Goal: Use online tool/utility: Use online tool/utility

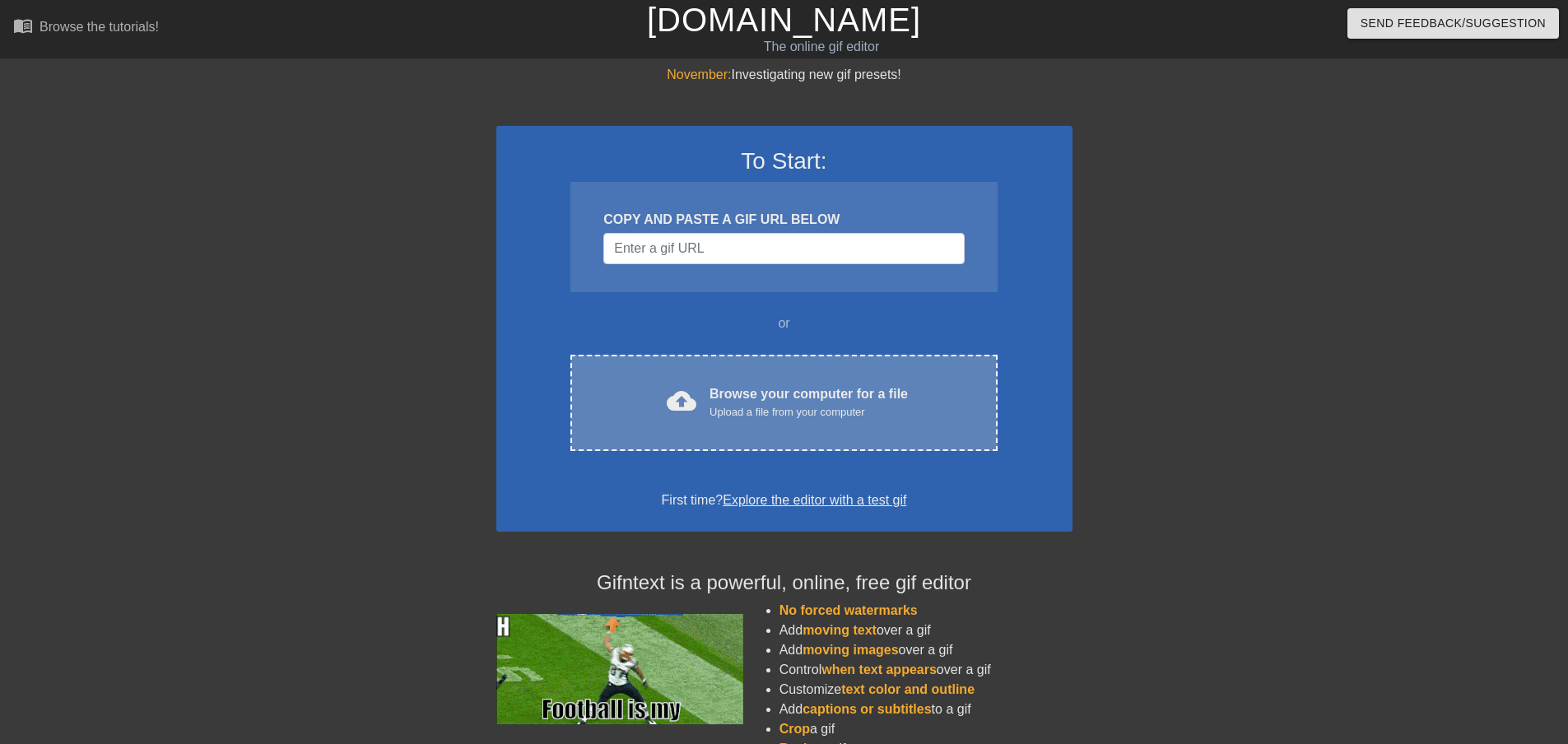
click at [794, 390] on div "Browse your computer for a file Upload a file from your computer" at bounding box center [809, 402] width 199 height 36
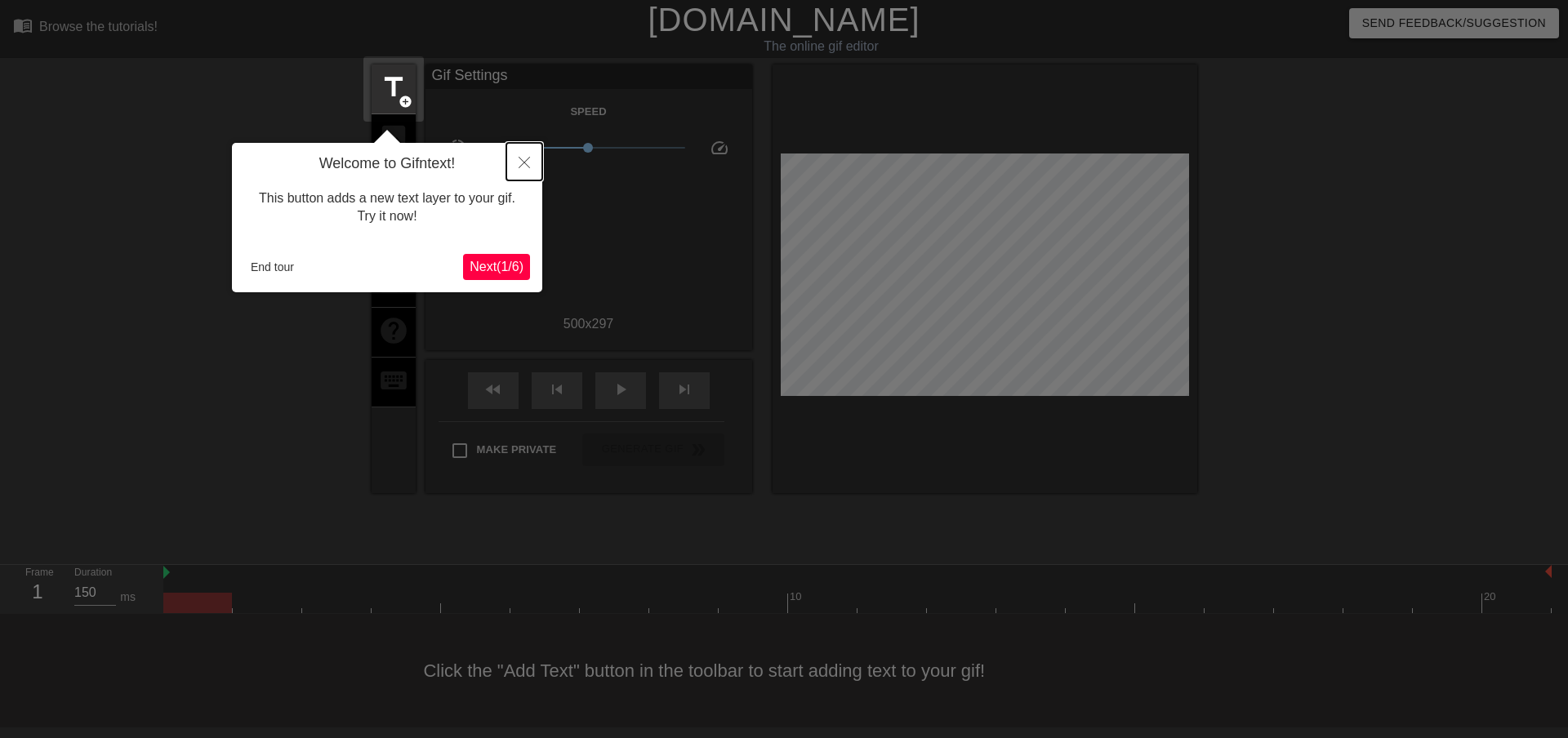
click at [525, 159] on icon "Close" at bounding box center [525, 163] width 12 height 12
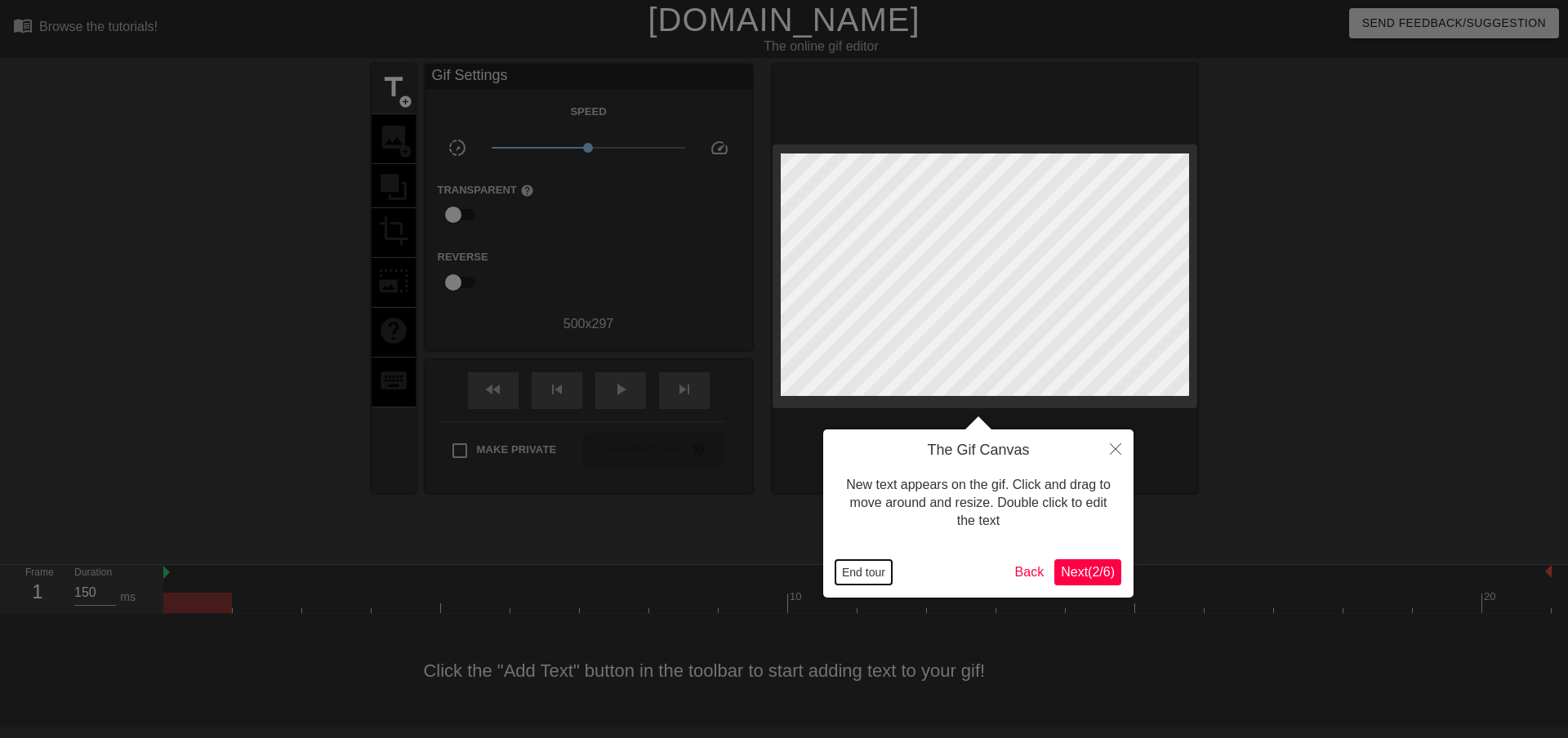
click at [865, 569] on button "End tour" at bounding box center [864, 572] width 57 height 24
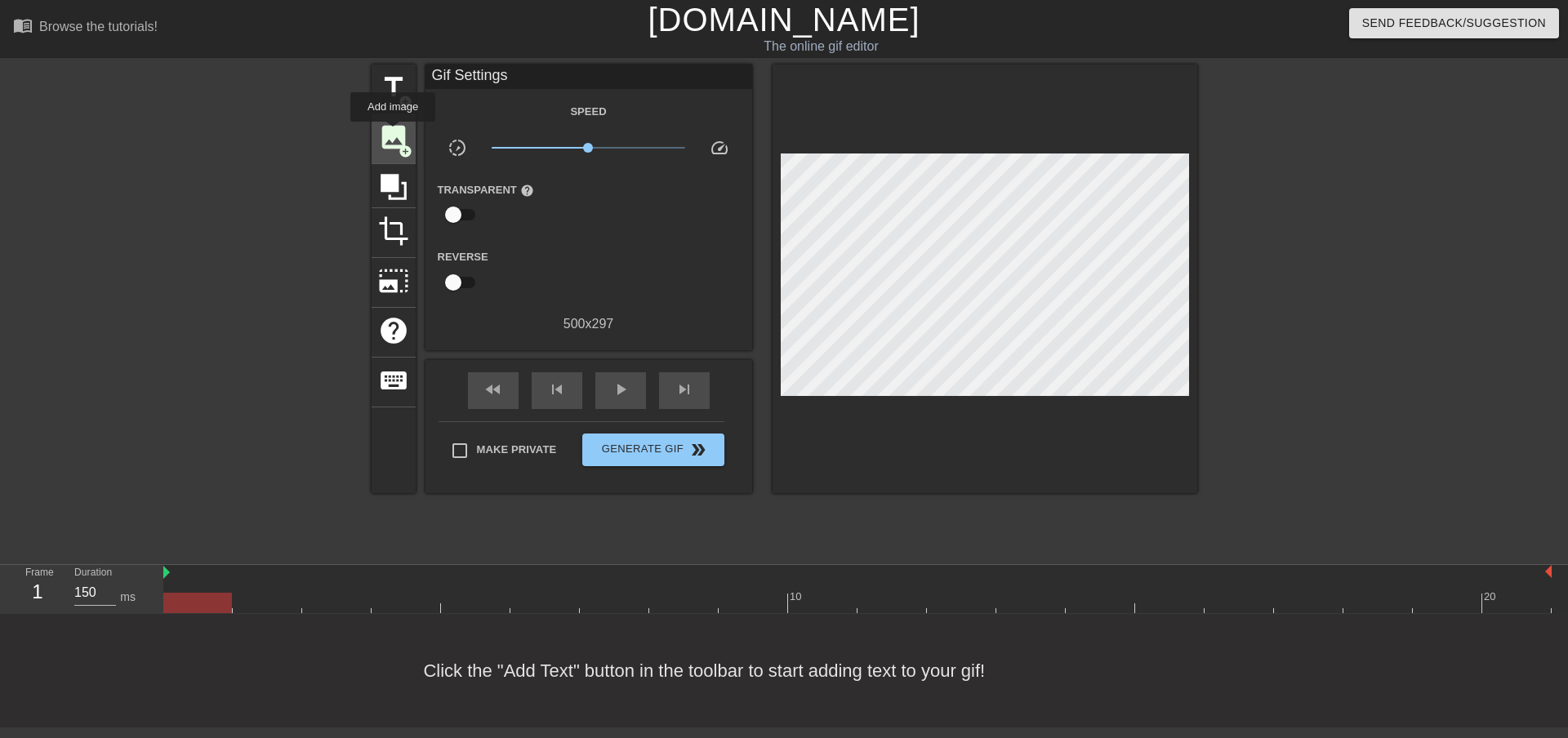
click at [392, 133] on span "image" at bounding box center [393, 136] width 31 height 31
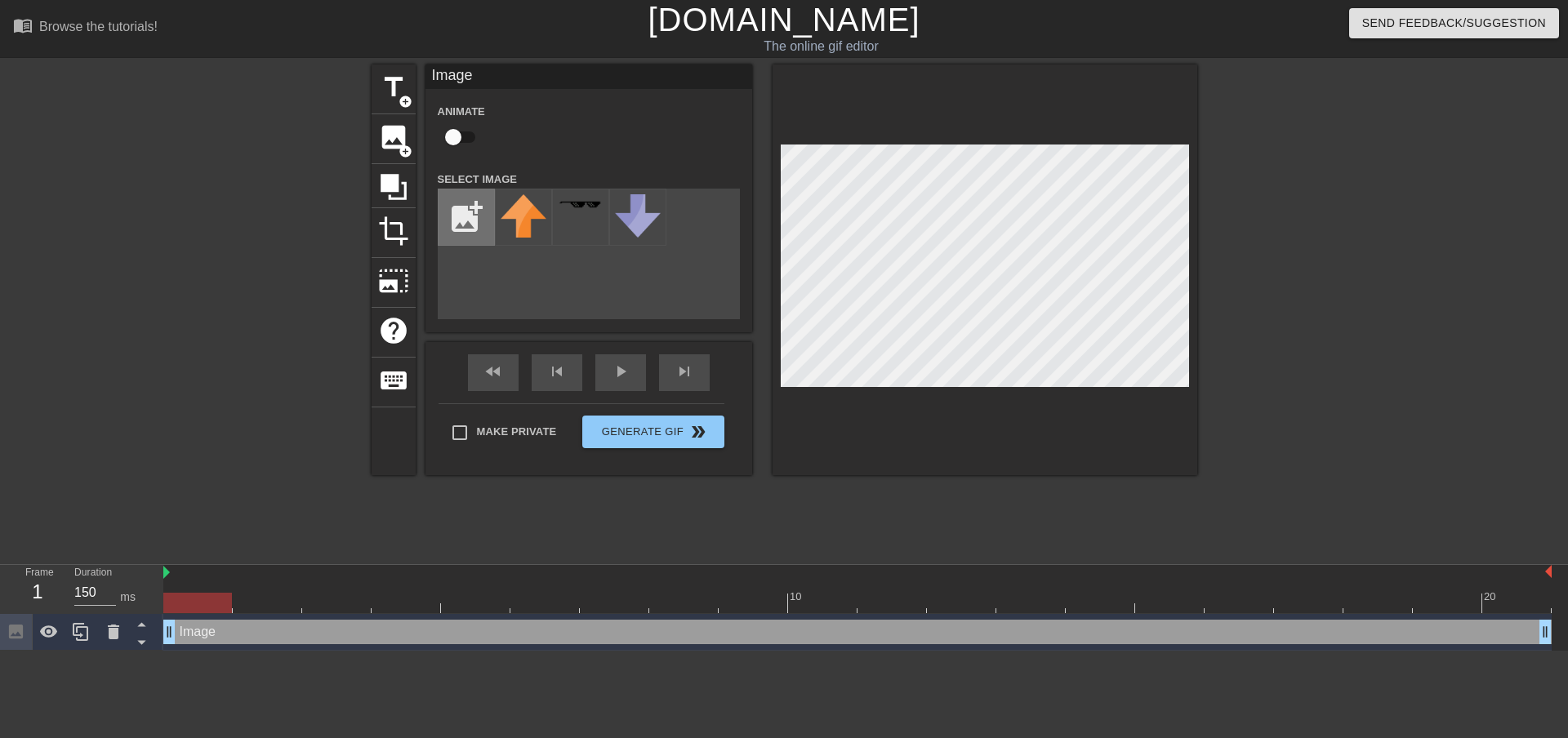
click at [453, 219] on input "file" at bounding box center [466, 217] width 56 height 56
type input "C:\fakepath\Gun_Interactive_Logo.png"
click at [526, 214] on img at bounding box center [523, 208] width 46 height 27
click at [465, 228] on input "file" at bounding box center [466, 217] width 56 height 56
click at [549, 283] on div "add_photo_alternate" at bounding box center [588, 253] width 302 height 130
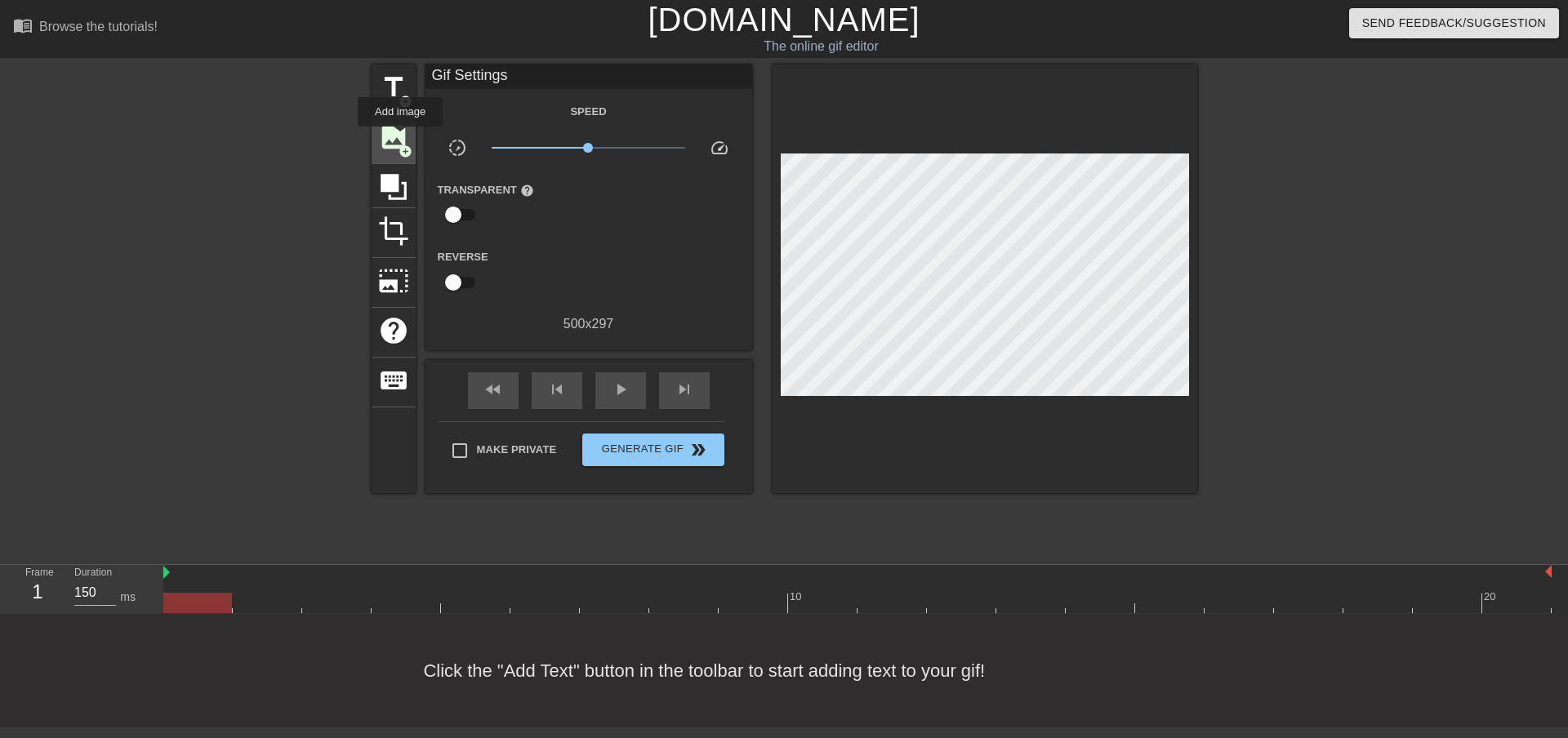
click at [400, 138] on span "image" at bounding box center [393, 136] width 31 height 31
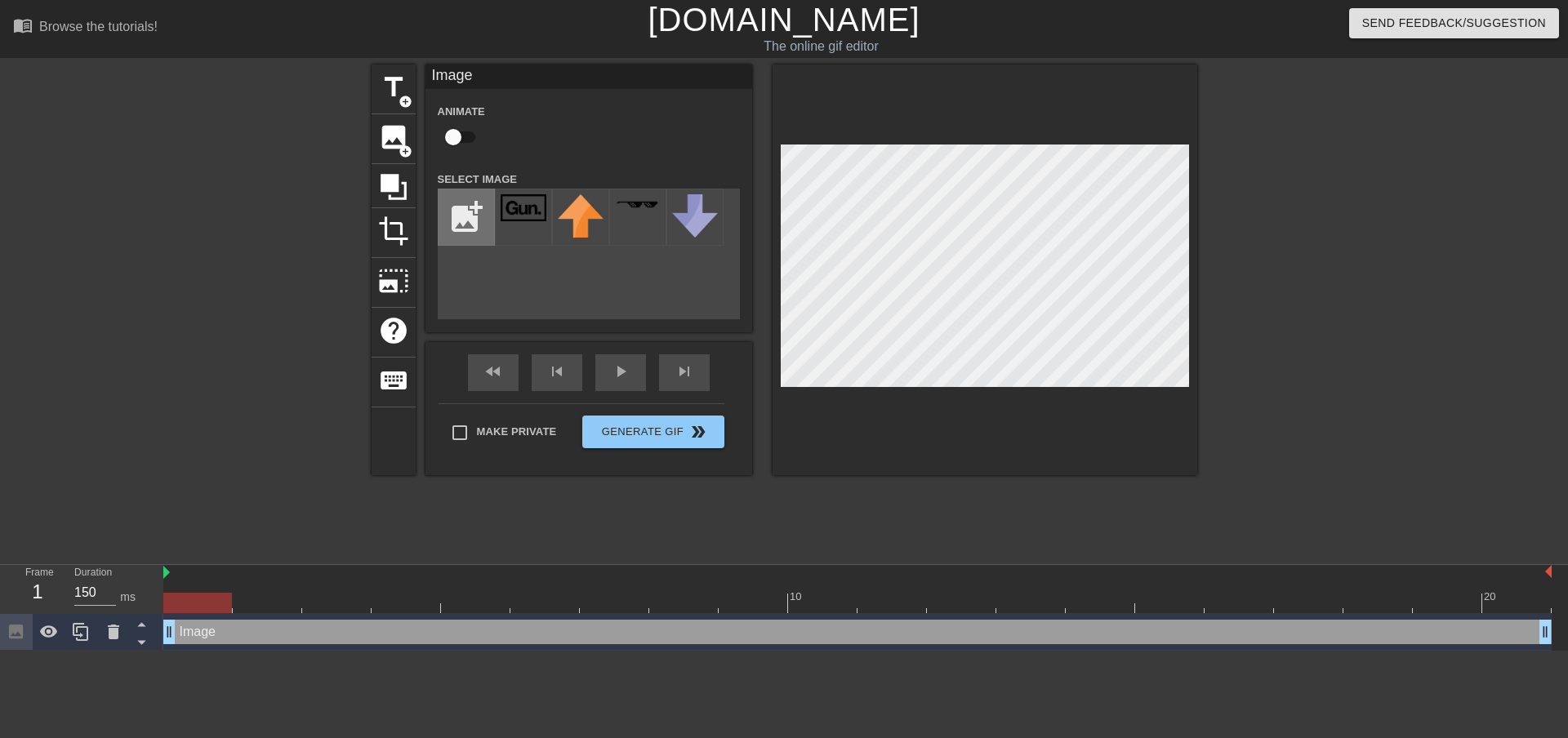
click at [475, 212] on input "file" at bounding box center [466, 217] width 56 height 56
type input "C:\fakepath\Gun_Interactive_Logo.png"
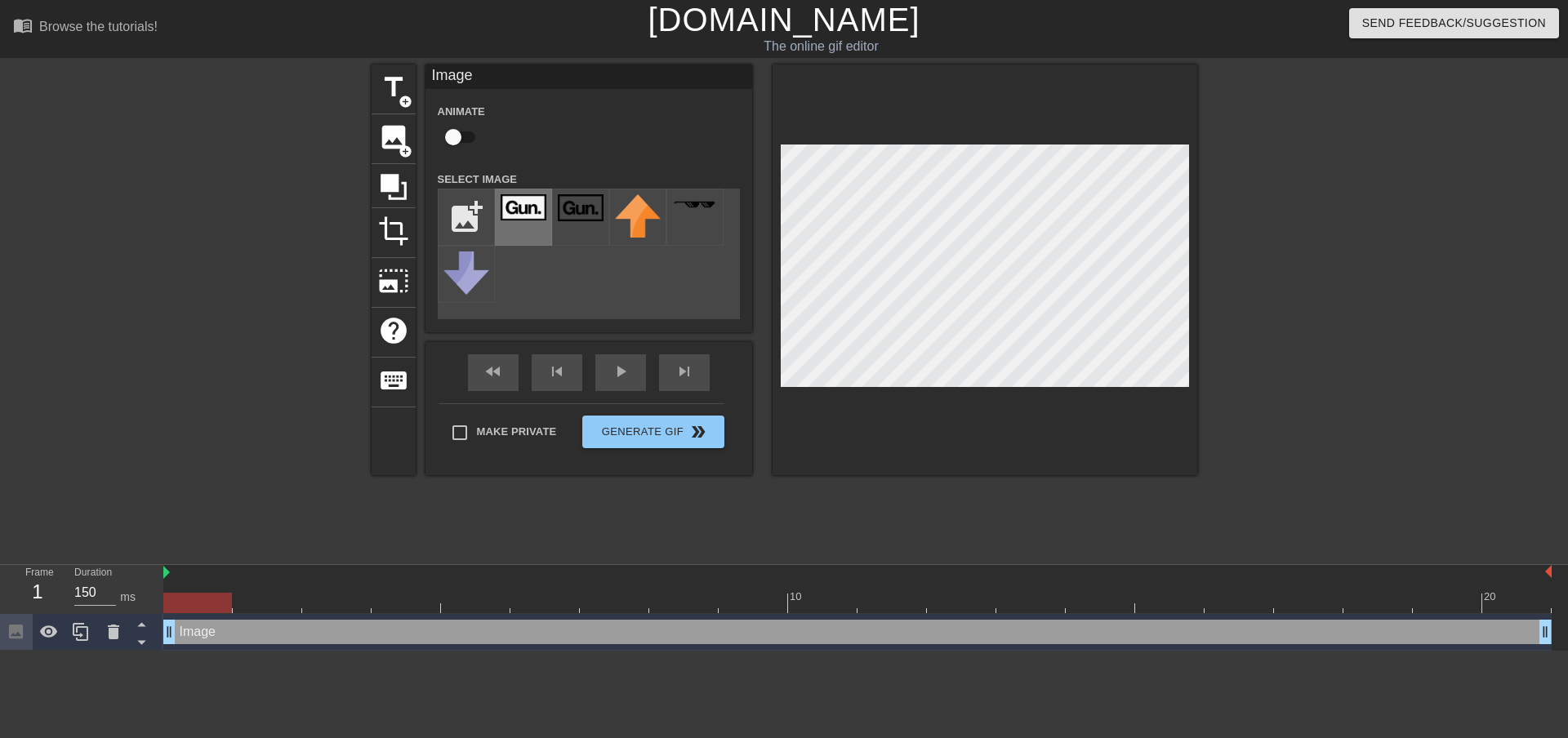
click at [520, 209] on img at bounding box center [523, 207] width 46 height 26
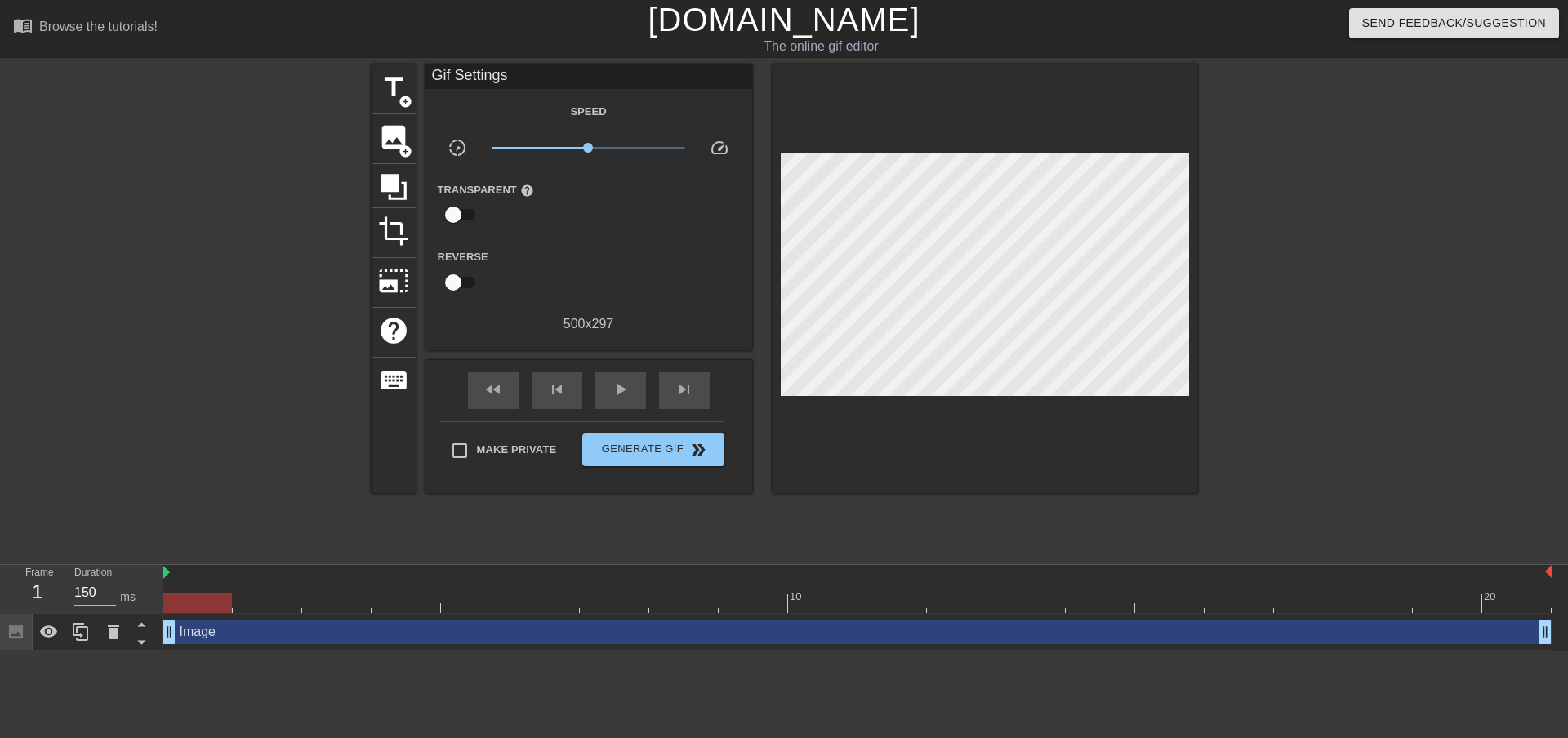
click at [956, 428] on div at bounding box center [984, 279] width 425 height 429
click at [606, 401] on div "play_arrow" at bounding box center [620, 391] width 51 height 37
type input "150"
click at [674, 450] on span "Generate Gif double_arrow" at bounding box center [653, 450] width 128 height 20
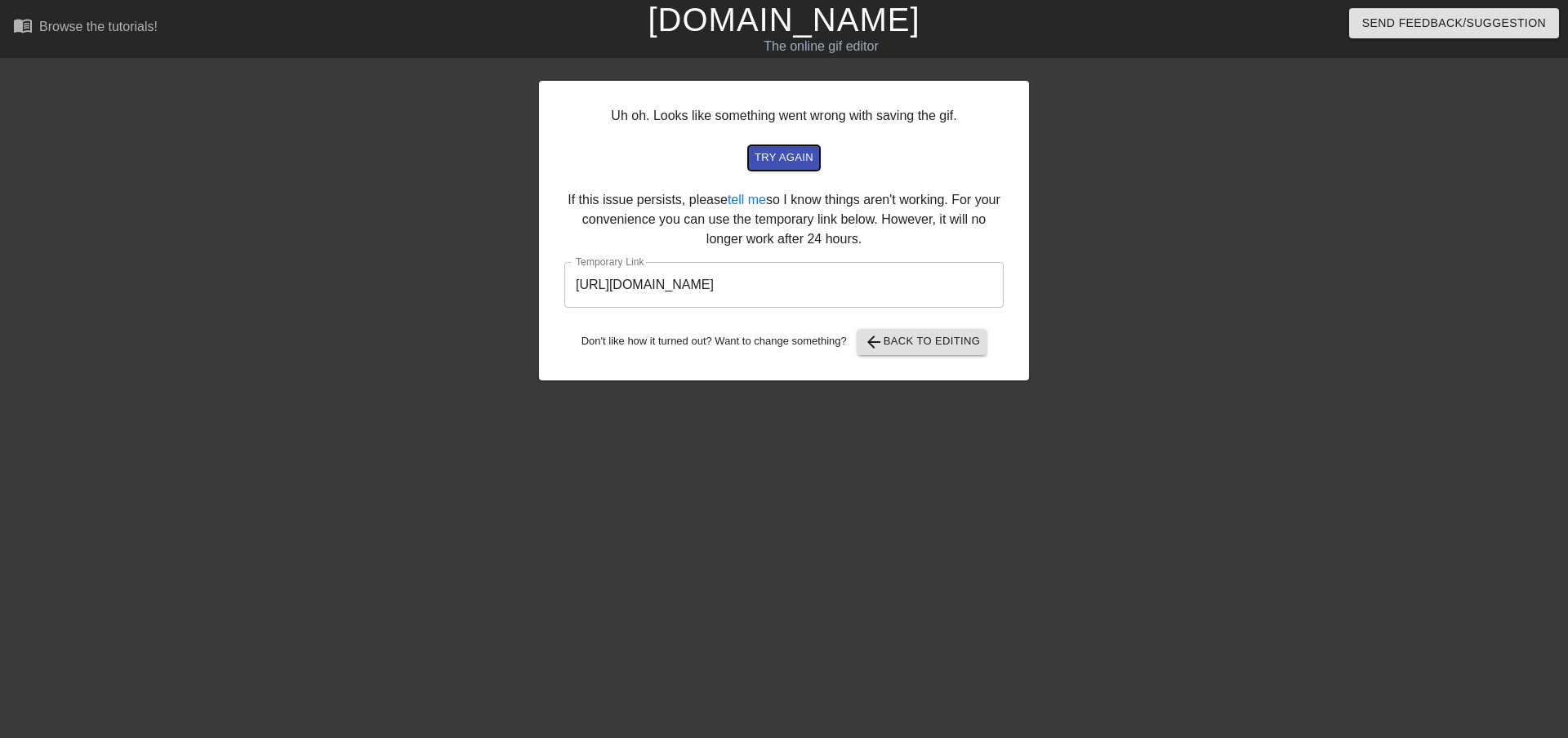
click at [794, 159] on span "try again" at bounding box center [784, 158] width 59 height 19
click at [820, 287] on input "[URL][DOMAIN_NAME]" at bounding box center [784, 284] width 439 height 46
